Goal: Find specific page/section: Find specific page/section

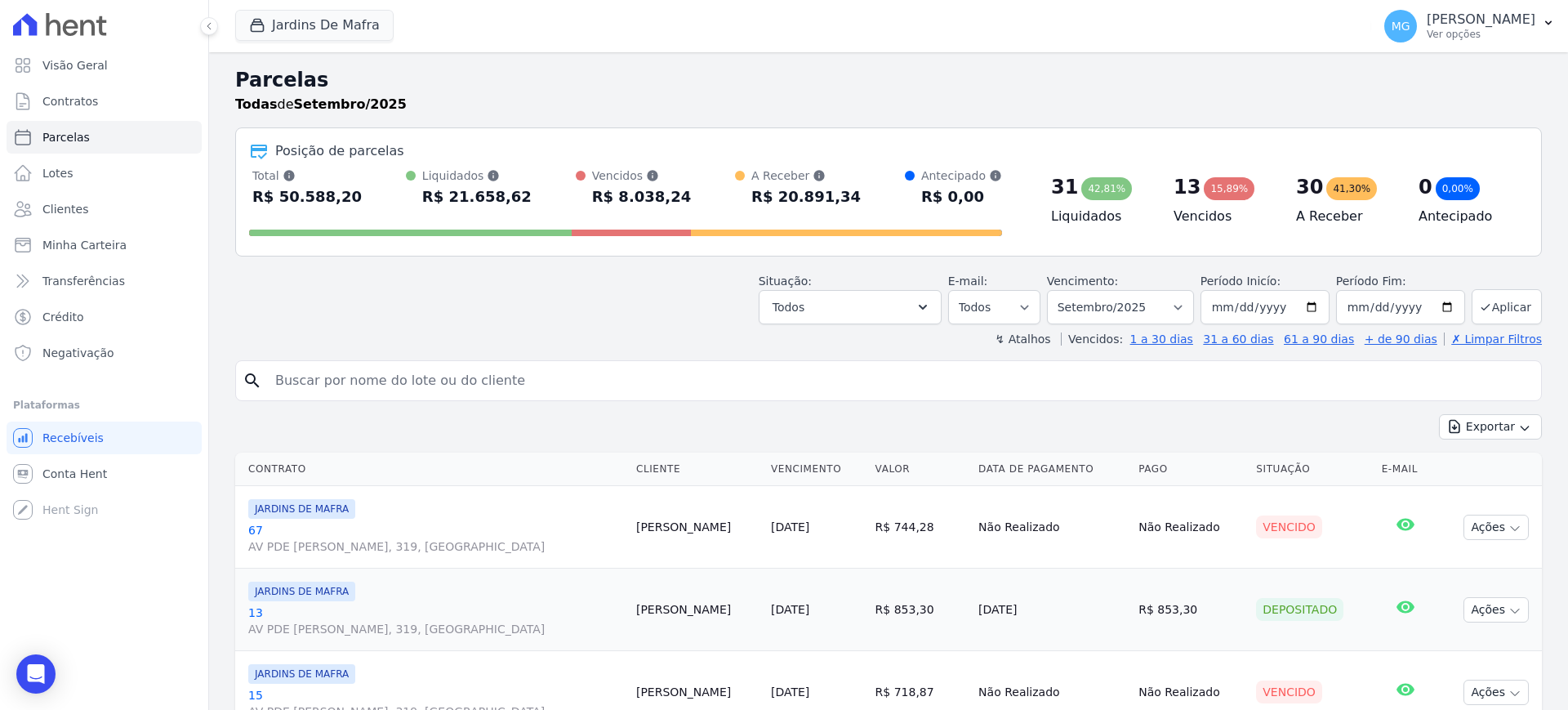
select select
click at [364, 368] on input "search" at bounding box center [900, 380] width 1269 height 33
type input "63"
select select
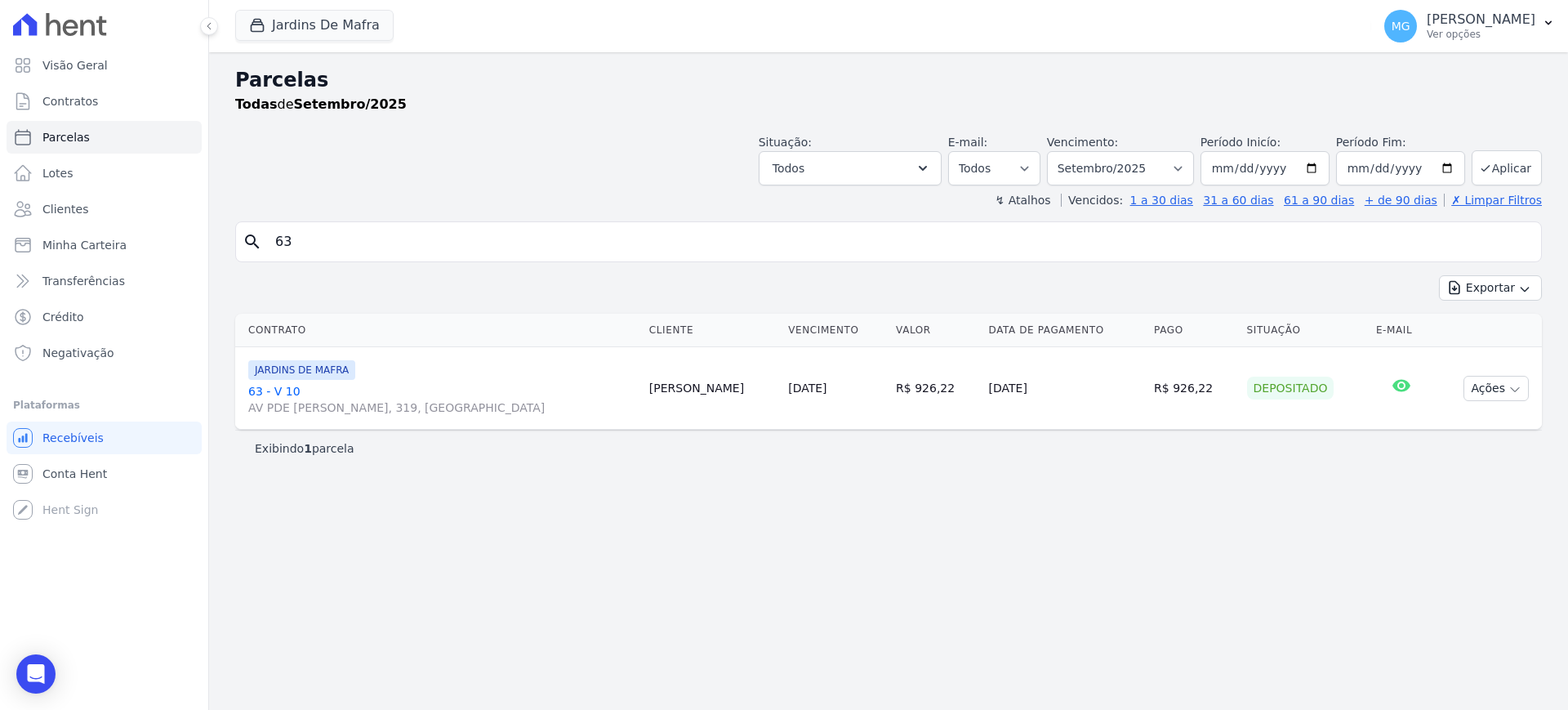
click at [262, 389] on link "63 - V 10 [STREET_ADDRESS][PERSON_NAME]" at bounding box center [442, 399] width 388 height 33
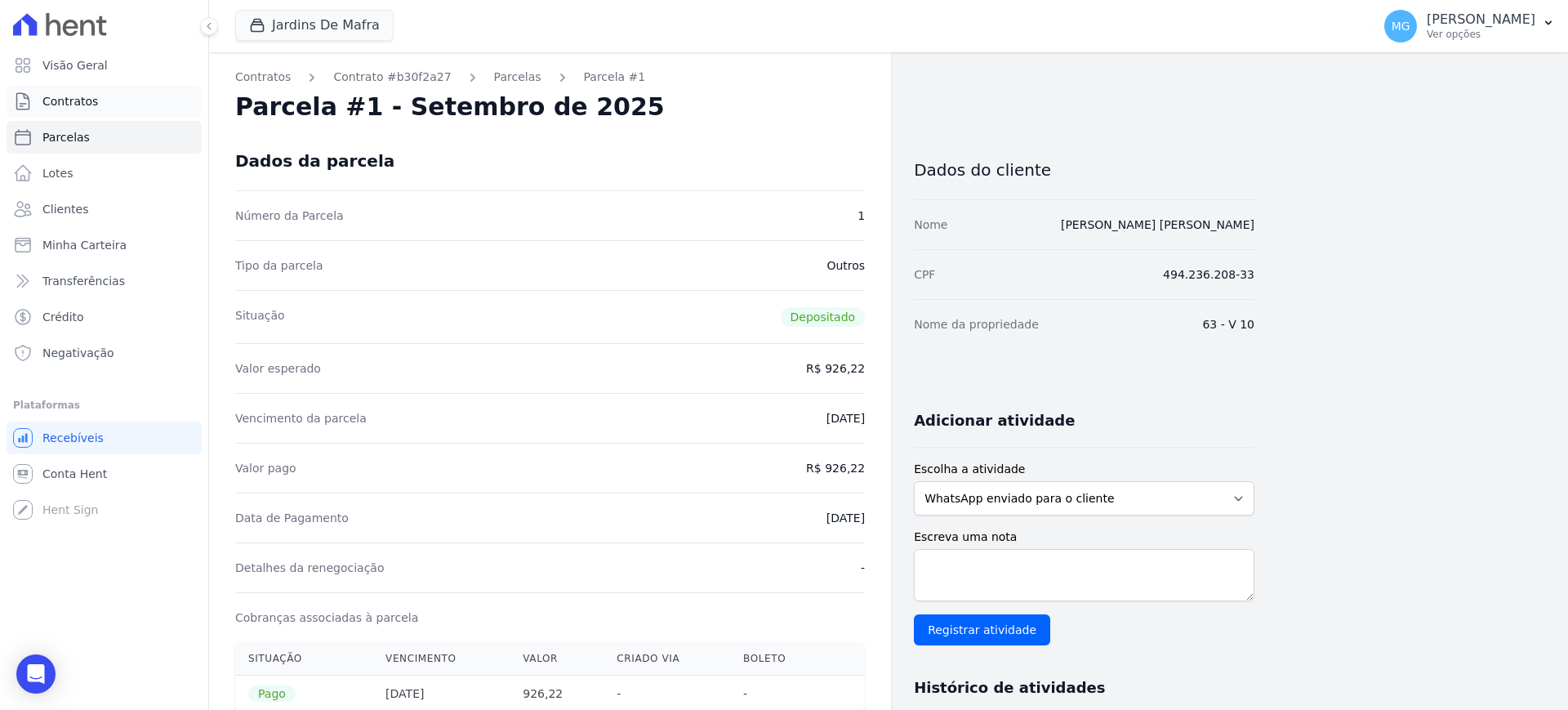
click at [60, 96] on span "Contratos" at bounding box center [70, 101] width 55 height 16
